Goal: Transaction & Acquisition: Purchase product/service

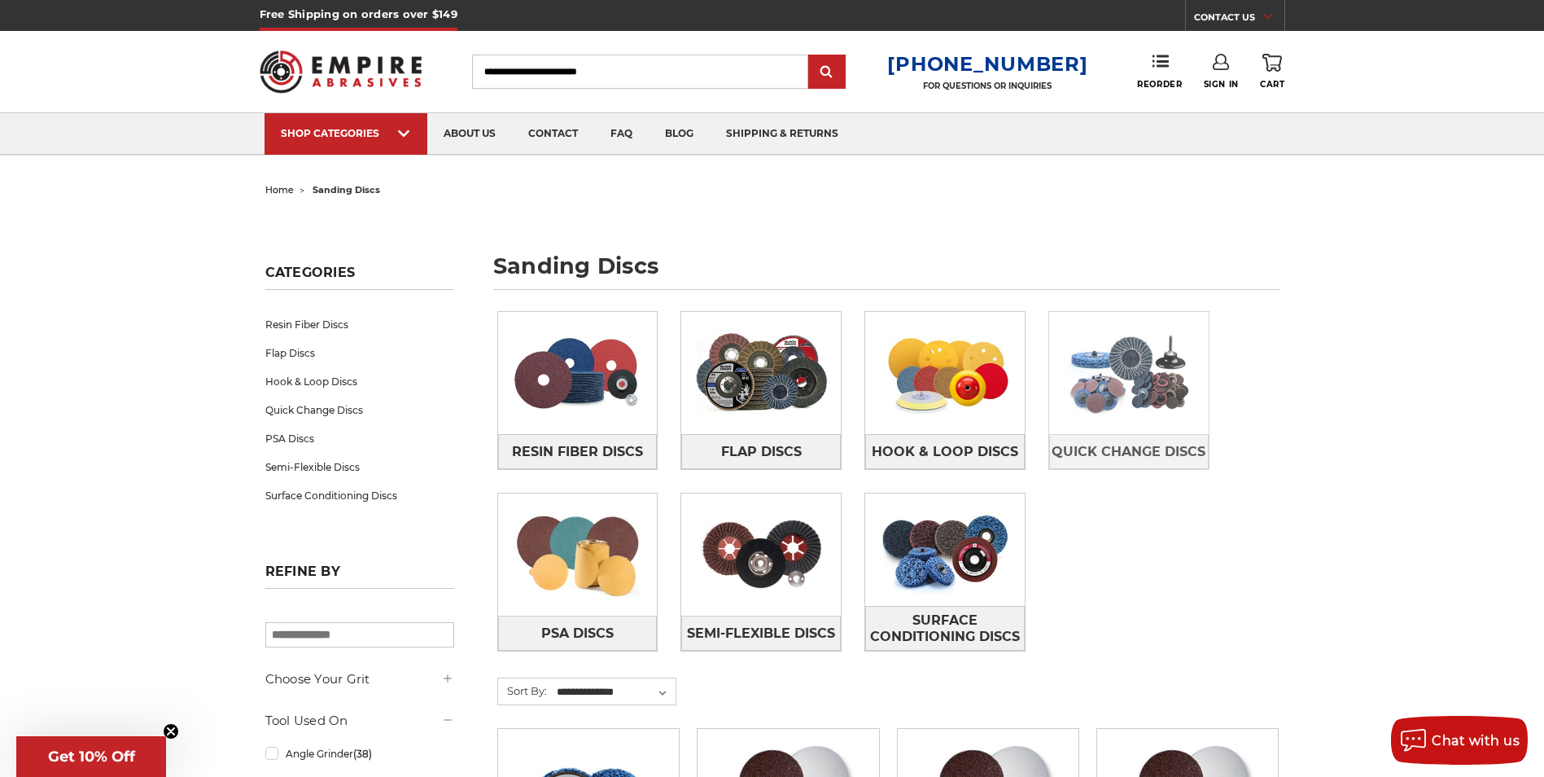
click at [1141, 374] on img at bounding box center [1129, 373] width 160 height 112
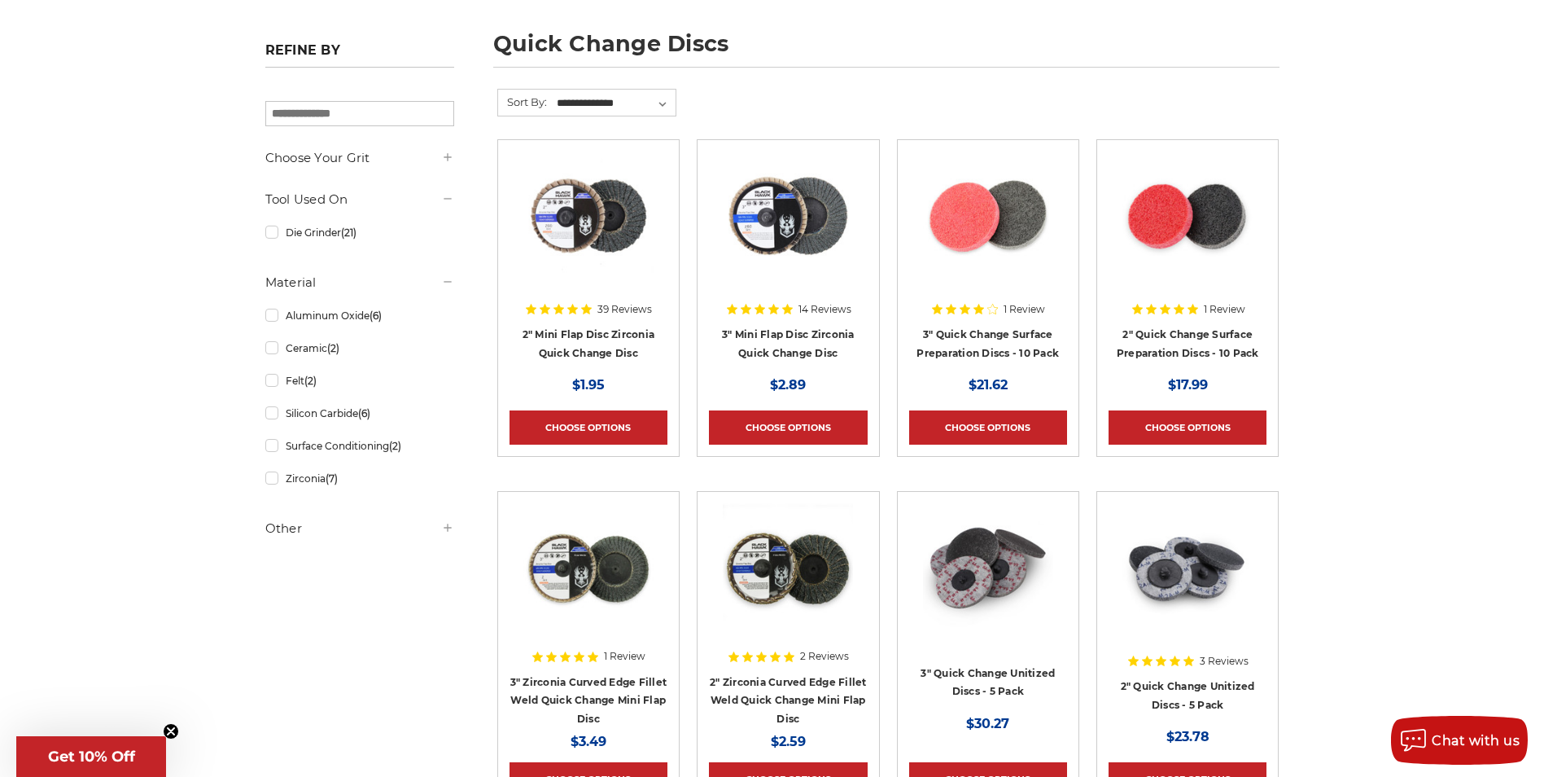
scroll to position [244, 0]
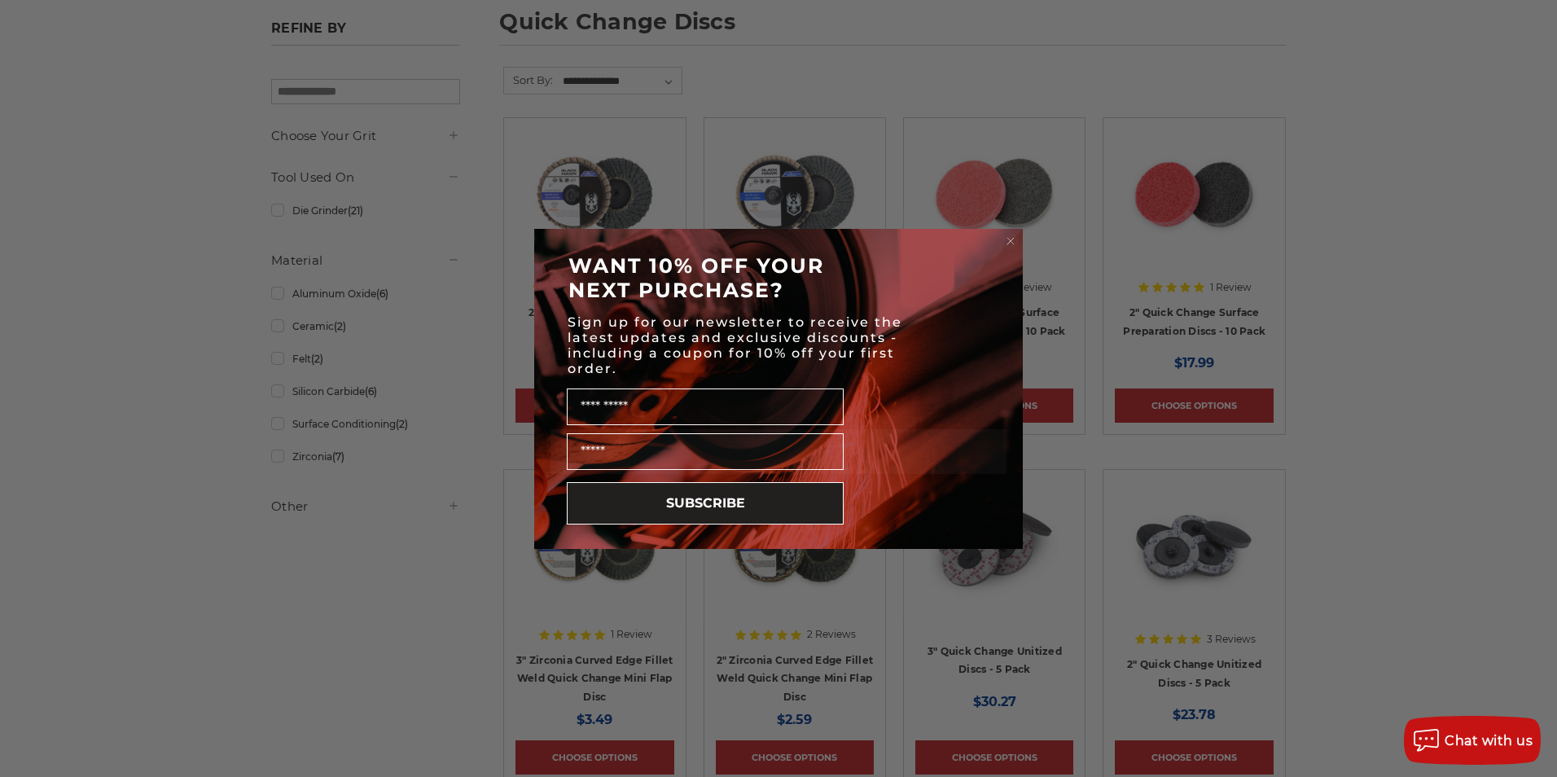
click at [1008, 241] on circle "Close dialog" at bounding box center [1010, 240] width 15 height 15
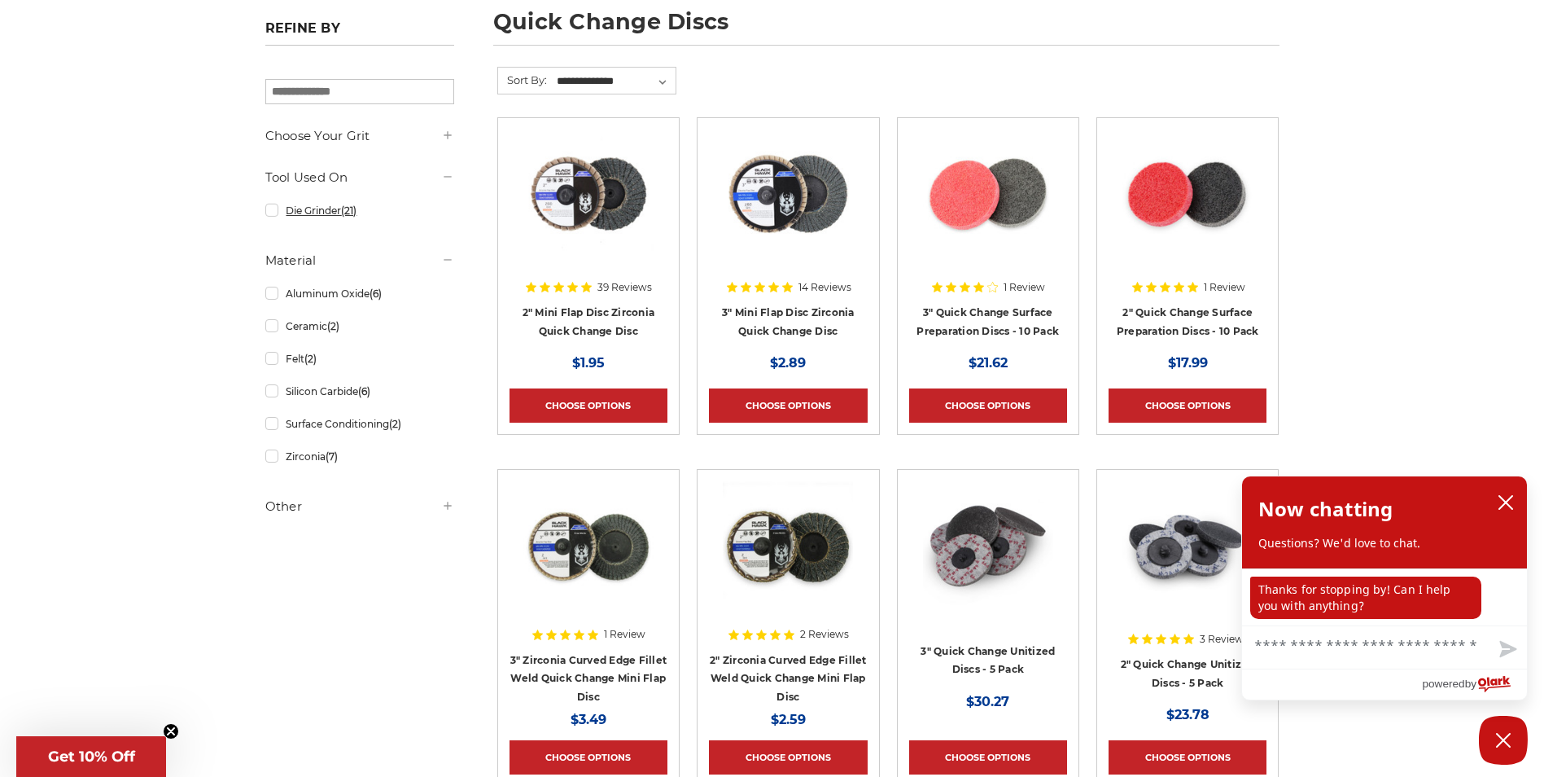
click at [271, 211] on link "Die Grinder (21)" at bounding box center [359, 210] width 189 height 28
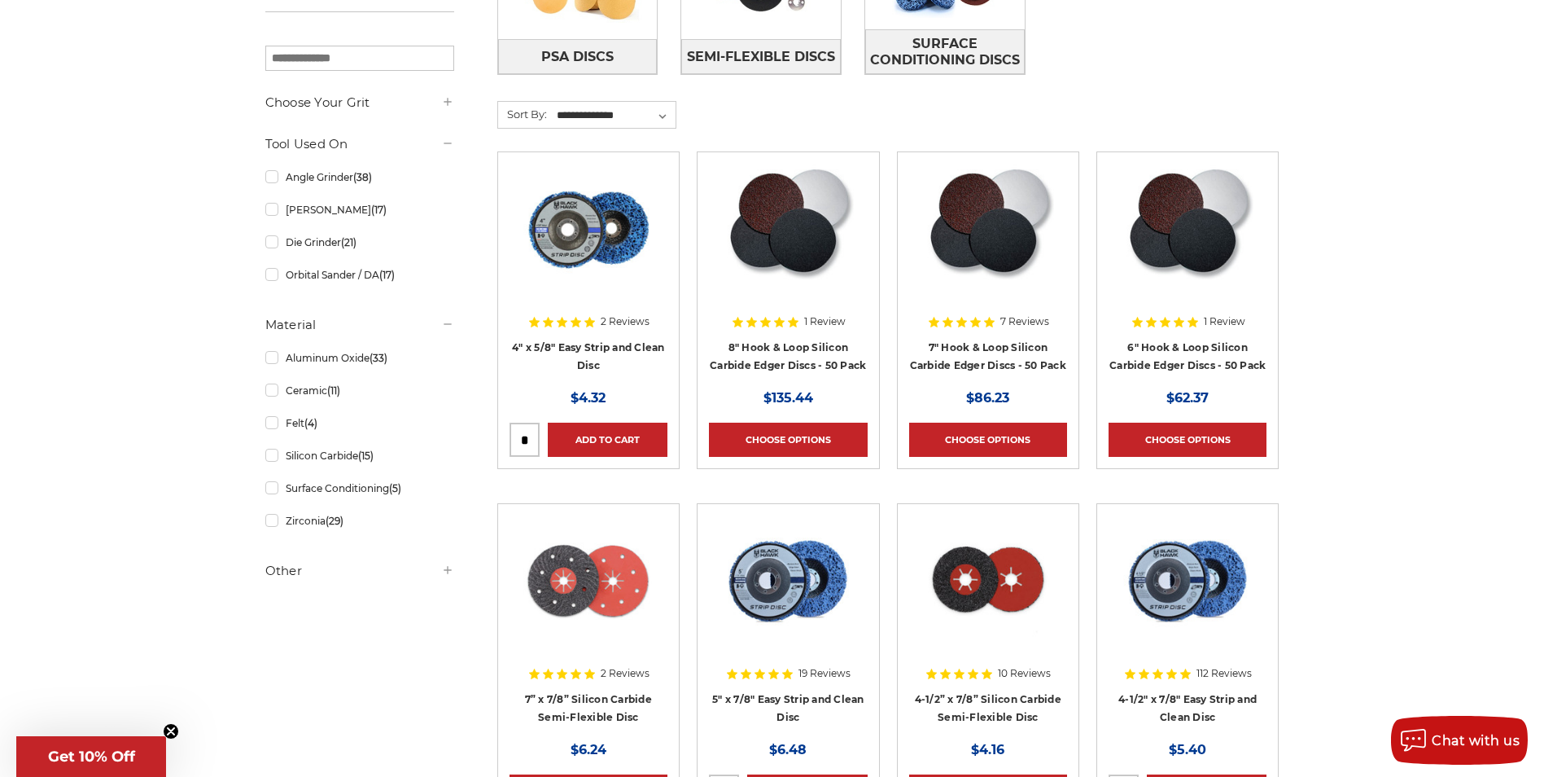
scroll to position [407, 0]
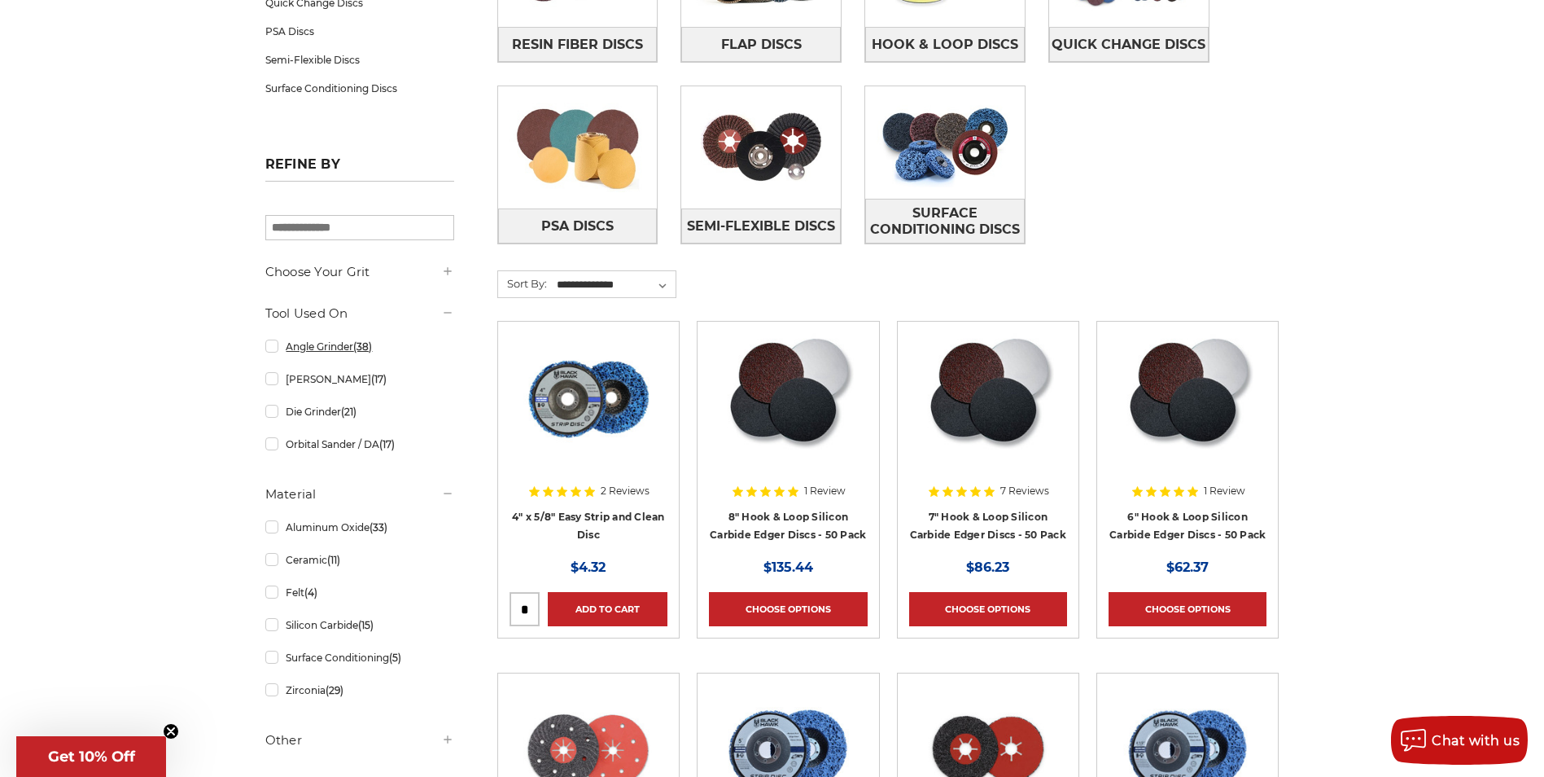
click at [342, 348] on link "Angle Grinder (38)" at bounding box center [359, 346] width 189 height 28
